Goal: Task Accomplishment & Management: Use online tool/utility

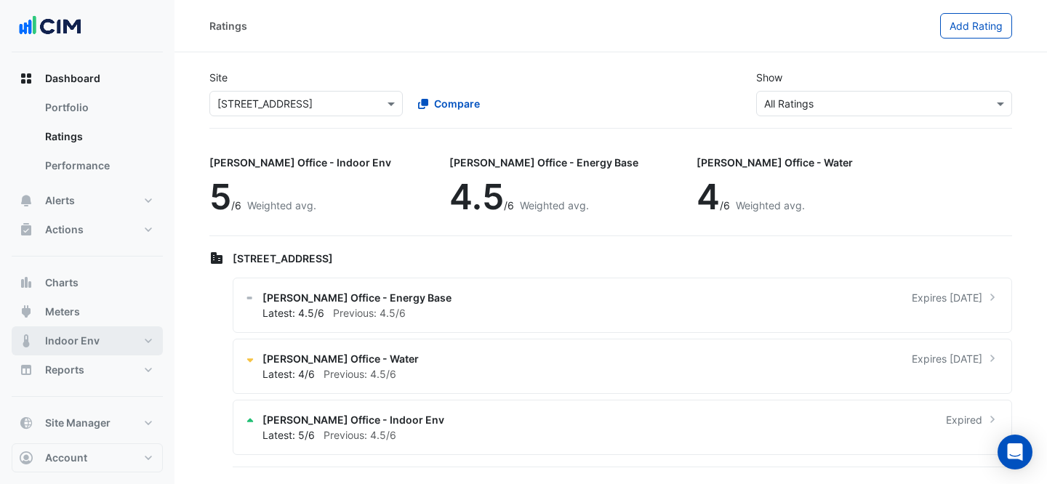
click at [108, 327] on button "Indoor Env" at bounding box center [87, 341] width 151 height 29
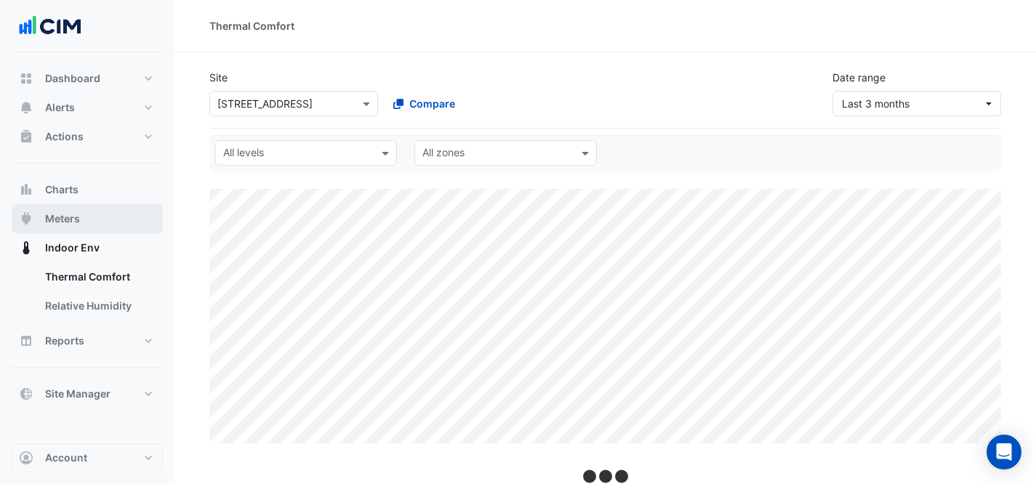
click at [66, 207] on button "Meters" at bounding box center [87, 218] width 151 height 29
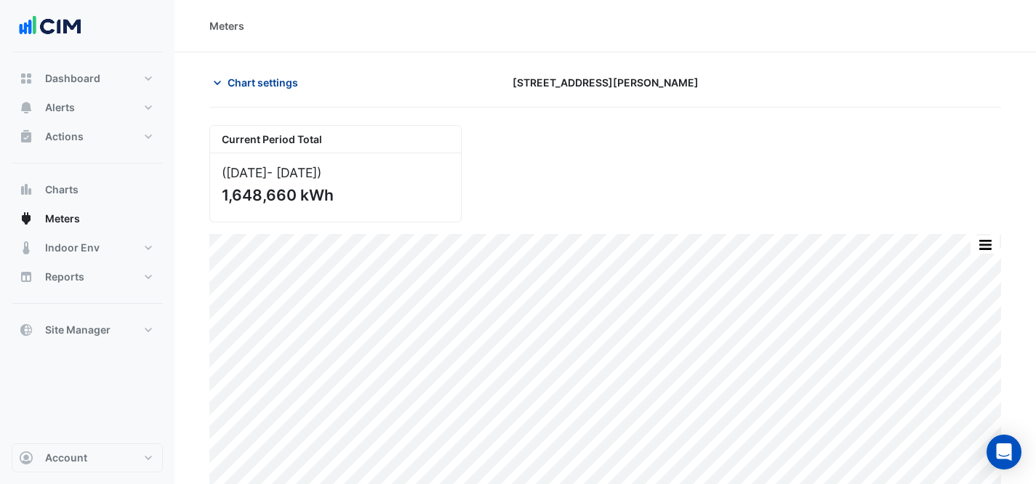
click at [264, 74] on button "Chart settings" at bounding box center [258, 82] width 98 height 25
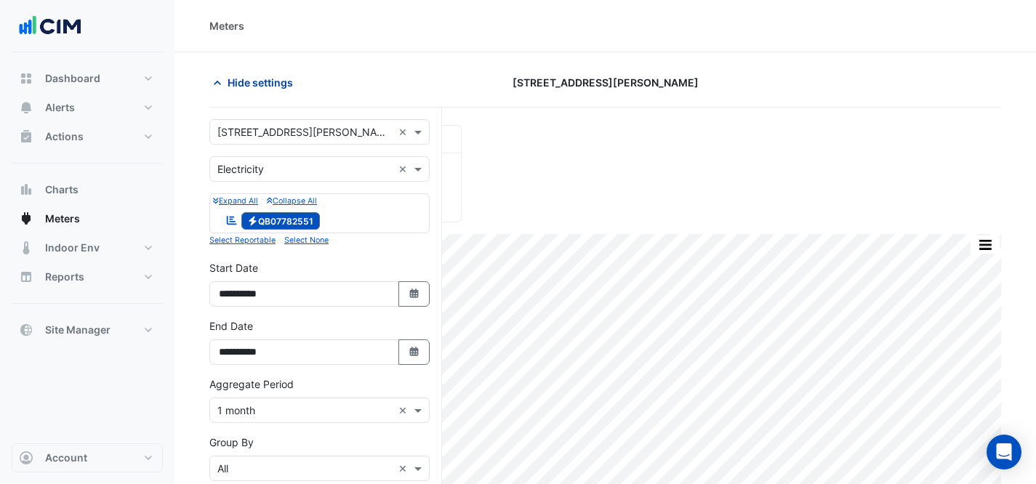
click at [274, 93] on button "Hide settings" at bounding box center [255, 82] width 93 height 25
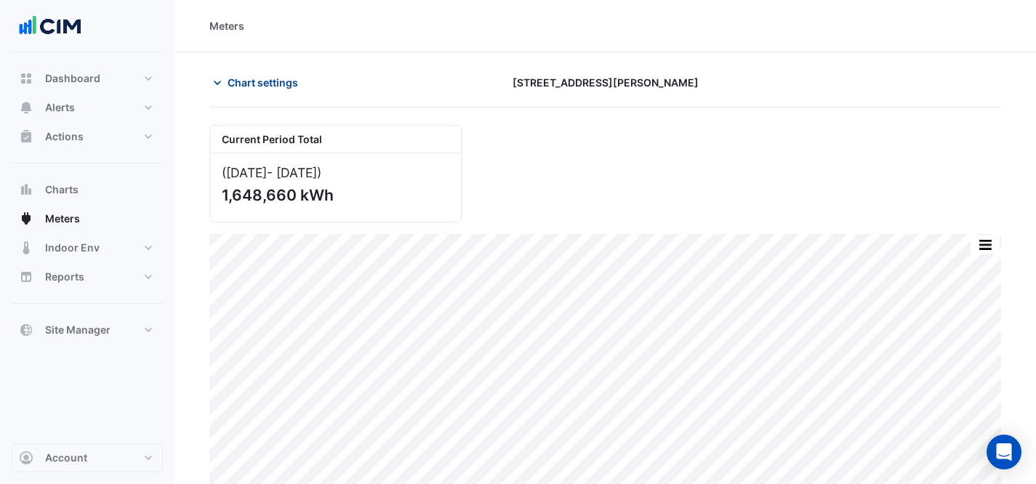
click at [275, 93] on button "Chart settings" at bounding box center [258, 82] width 98 height 25
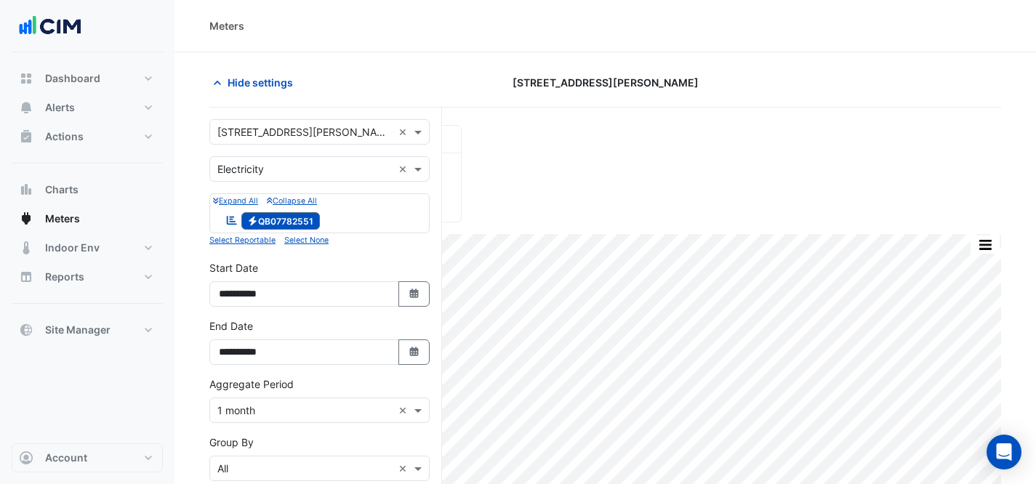
click at [315, 140] on div "× [STREET_ADDRESS][PERSON_NAME] ×" at bounding box center [319, 131] width 220 height 25
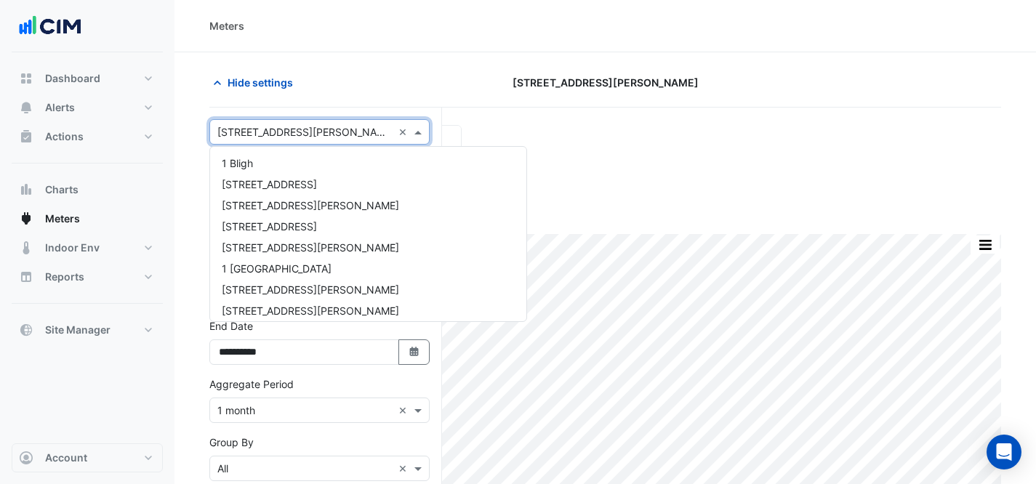
scroll to position [4097, 0]
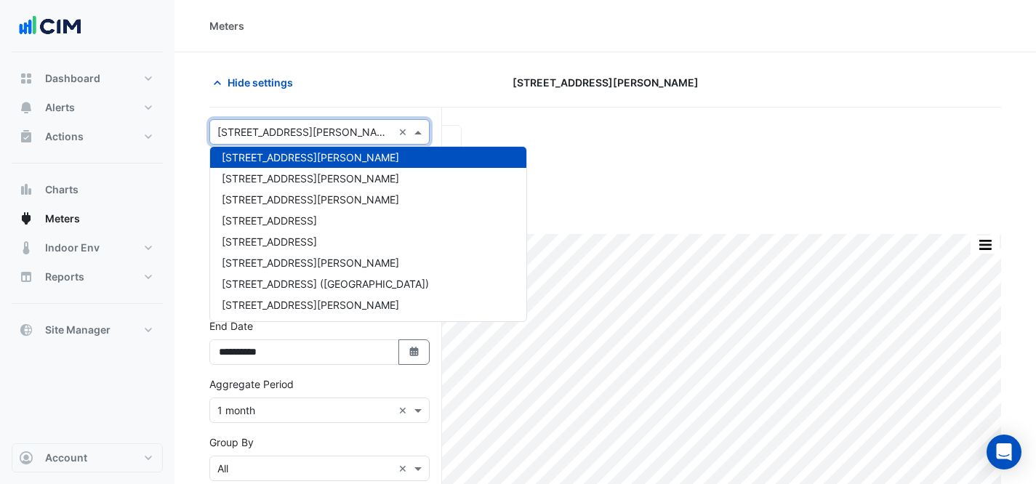
type input "*"
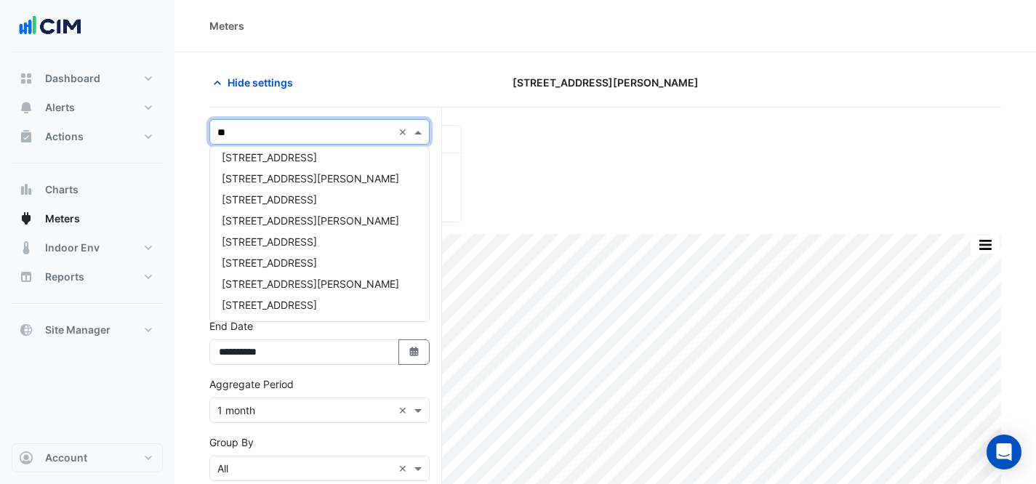
scroll to position [132, 0]
type input "****"
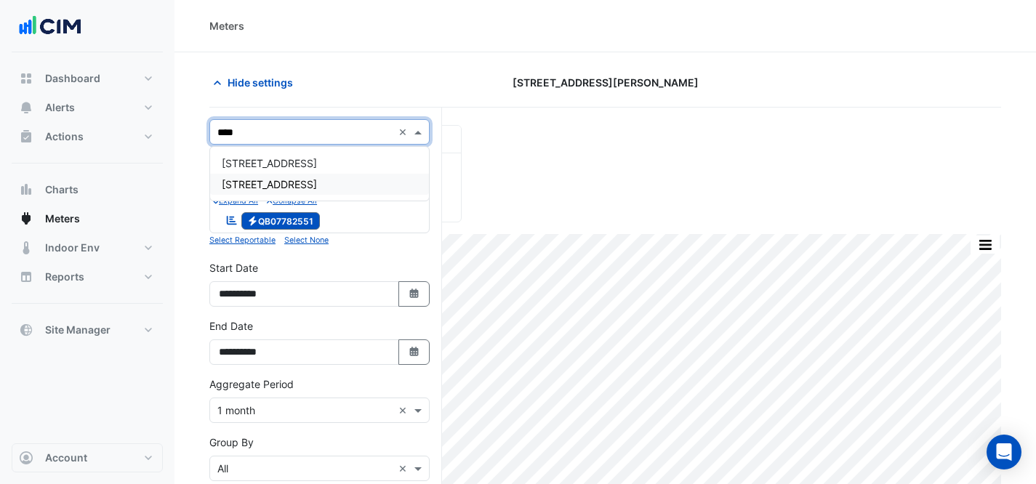
click at [332, 188] on div "[STREET_ADDRESS]" at bounding box center [319, 184] width 219 height 21
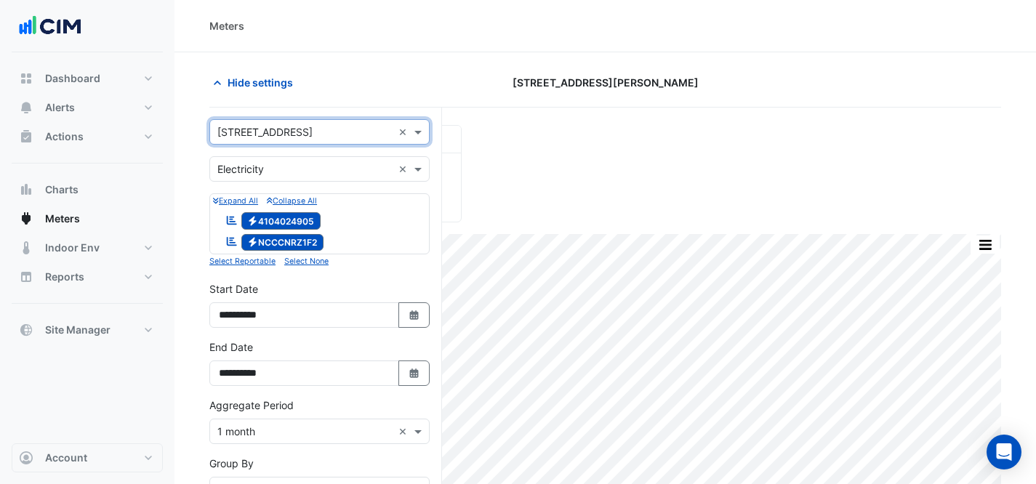
click at [324, 175] on input "text" at bounding box center [304, 169] width 175 height 15
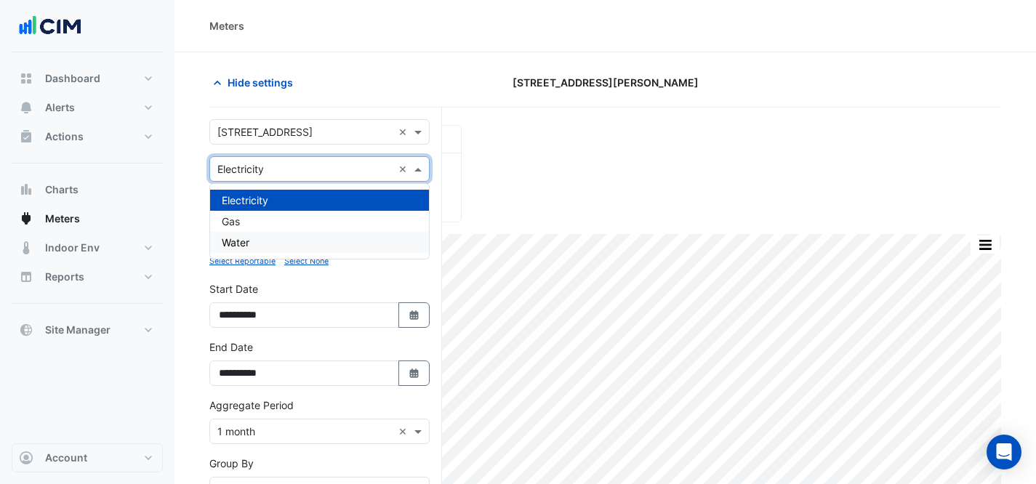
click at [321, 244] on div "Water" at bounding box center [319, 242] width 219 height 21
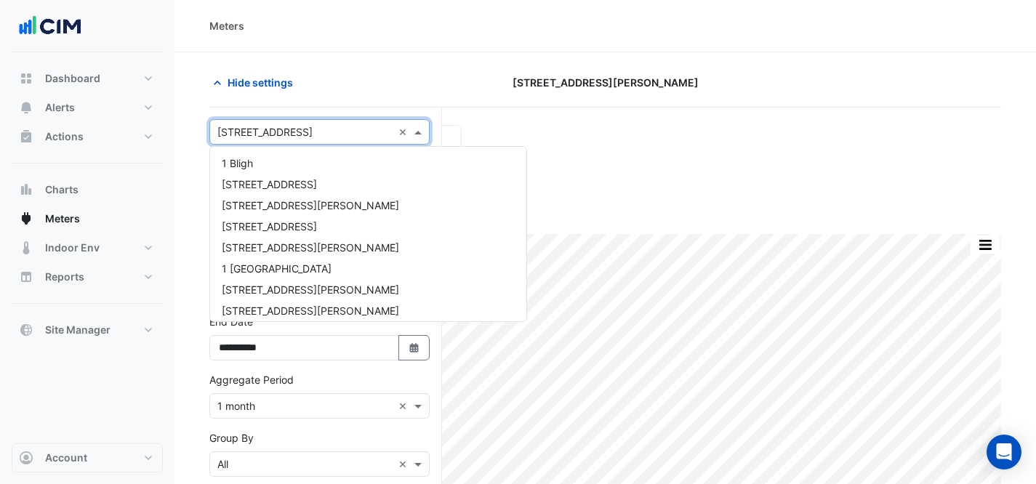
click at [233, 133] on input "text" at bounding box center [304, 132] width 175 height 15
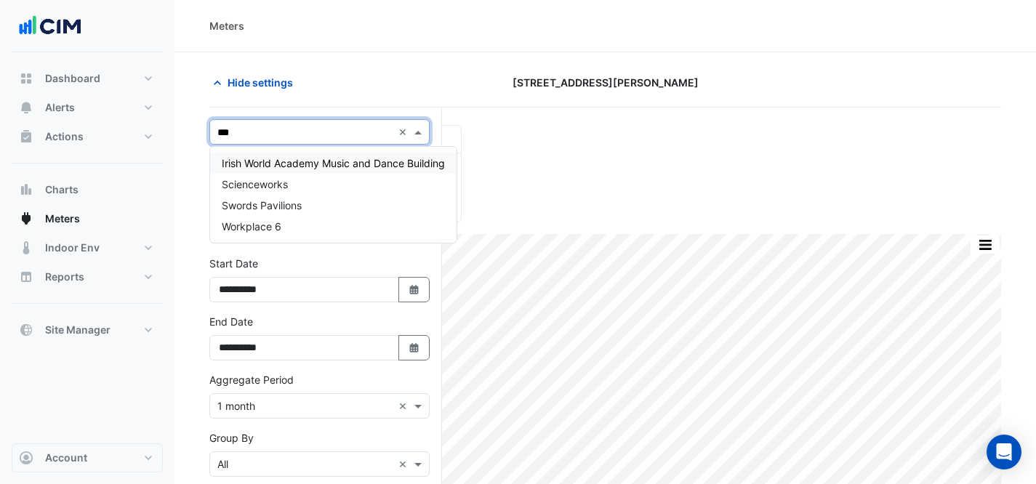
type input "****"
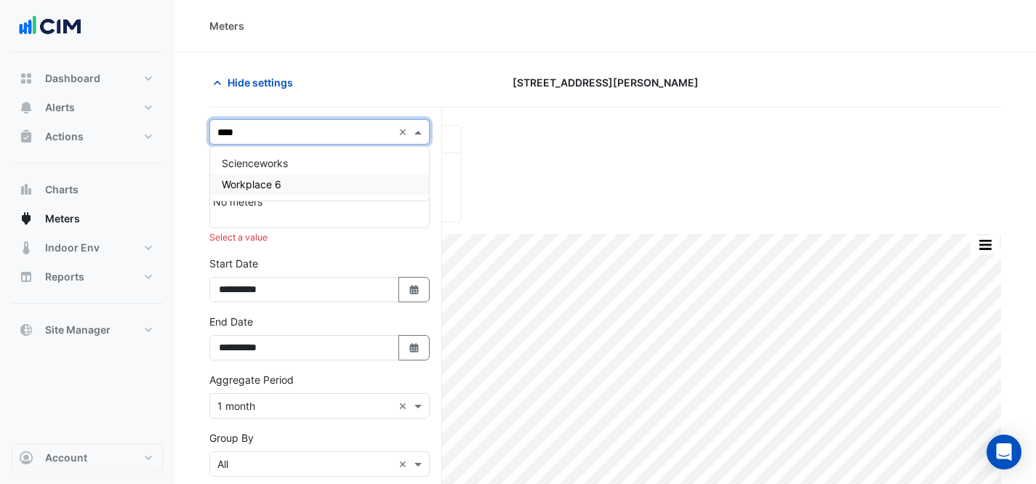
click at [228, 197] on div "Scienceworks Workplace 6" at bounding box center [319, 174] width 219 height 54
click at [228, 194] on div "Workplace 6" at bounding box center [319, 184] width 219 height 21
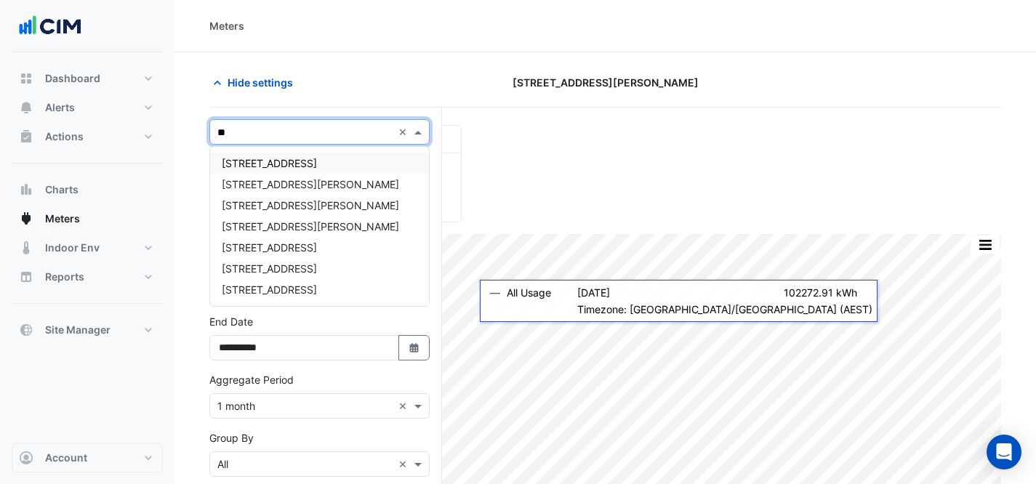
type input "***"
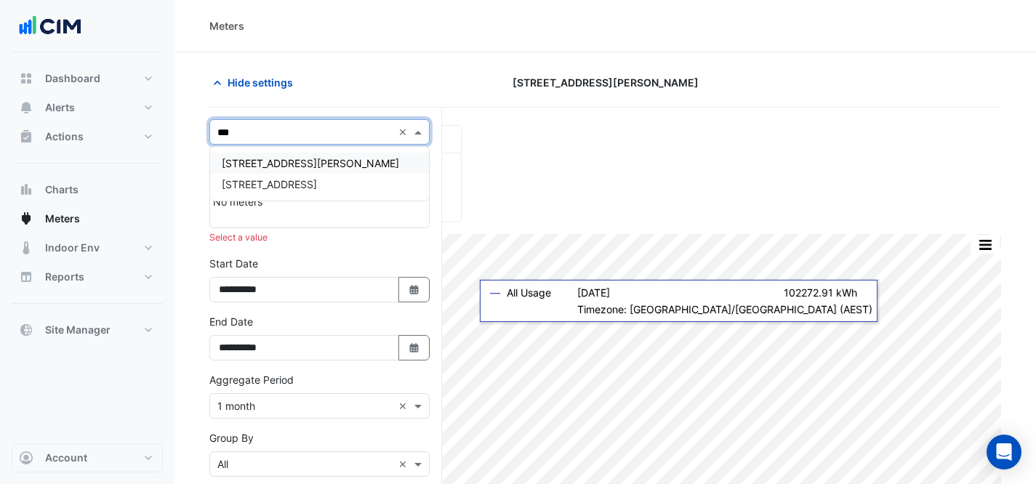
click at [267, 154] on div "[STREET_ADDRESS][PERSON_NAME]" at bounding box center [319, 163] width 219 height 21
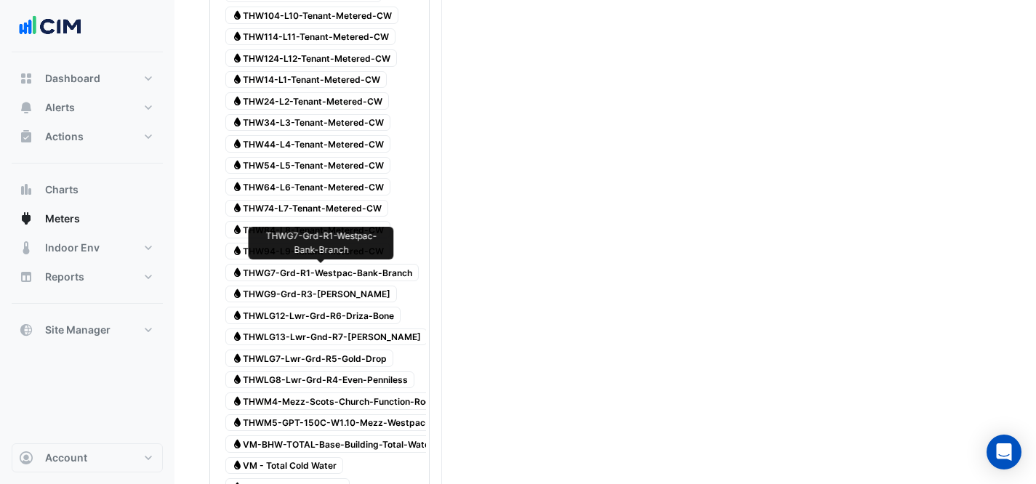
scroll to position [753, 0]
